Goal: Check status: Check status

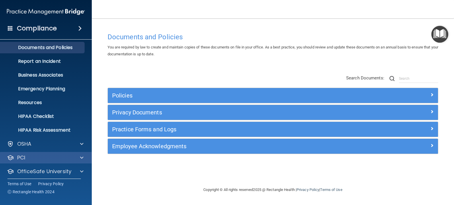
scroll to position [33, 0]
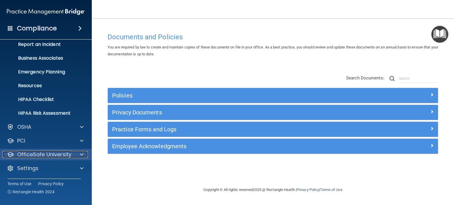
click at [68, 155] on p "OfficeSafe University" at bounding box center [44, 154] width 54 height 7
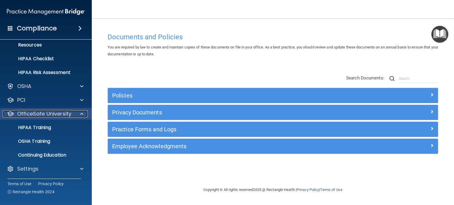
scroll to position [74, 0]
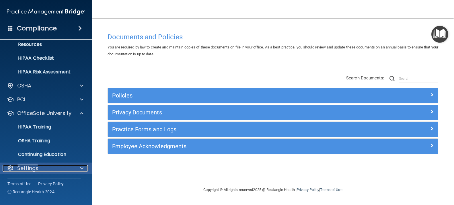
click at [46, 169] on div "Settings" at bounding box center [38, 168] width 71 height 7
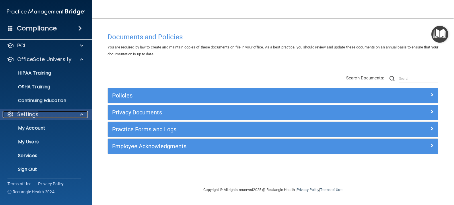
scroll to position [129, 0]
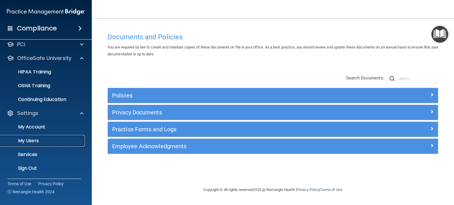
click at [42, 143] on p "My Users" at bounding box center [43, 141] width 78 height 6
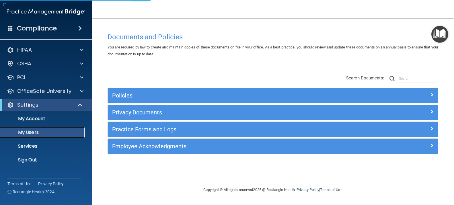
select select "20"
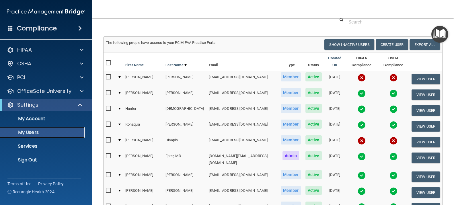
scroll to position [57, 0]
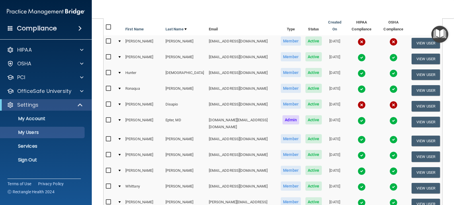
click at [357, 136] on img at bounding box center [361, 140] width 8 height 8
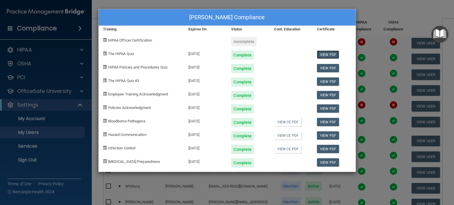
click at [331, 55] on link "View PDF" at bounding box center [328, 54] width 22 height 8
click at [330, 68] on link "View PDF" at bounding box center [328, 68] width 22 height 8
click at [329, 81] on link "View PDF" at bounding box center [328, 81] width 22 height 8
click at [328, 95] on link "View PDF" at bounding box center [328, 95] width 22 height 8
click at [326, 109] on link "View PDF" at bounding box center [328, 108] width 22 height 8
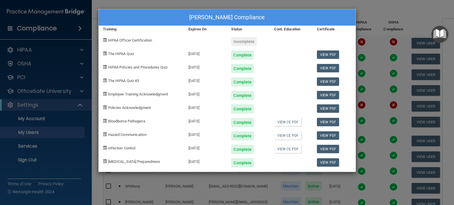
click at [371, 9] on div "[PERSON_NAME] Compliance Training Expires On Status Cont. Education Certificate…" at bounding box center [227, 102] width 454 height 205
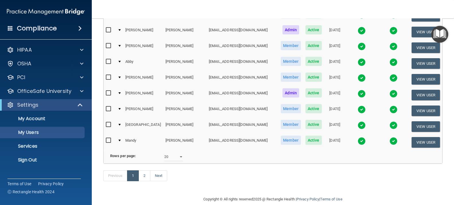
scroll to position [269, 0]
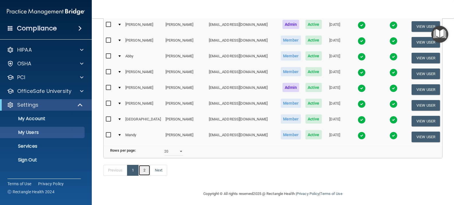
click at [145, 166] on link "2" at bounding box center [144, 170] width 12 height 11
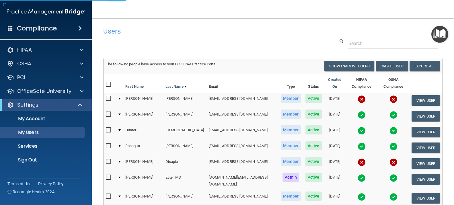
select select "20"
